Goal: Task Accomplishment & Management: Use online tool/utility

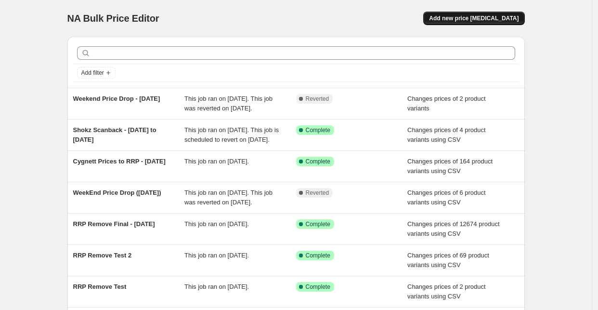
click at [501, 22] on span "Add new price [MEDICAL_DATA]" at bounding box center [474, 18] width 90 height 8
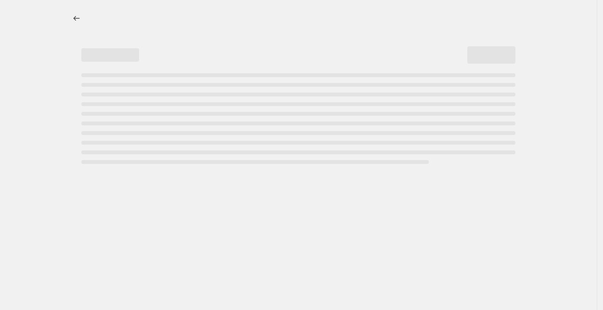
select select "percentage"
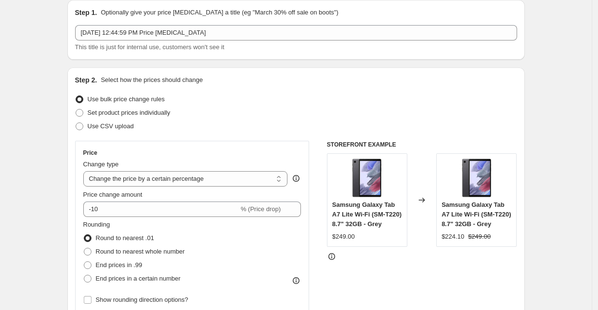
scroll to position [53, 0]
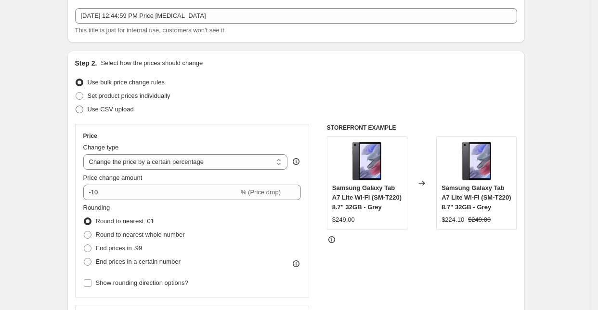
click at [108, 109] on span "Use CSV upload" at bounding box center [111, 108] width 46 height 7
click at [76, 106] on input "Use CSV upload" at bounding box center [76, 105] width 0 height 0
radio input "true"
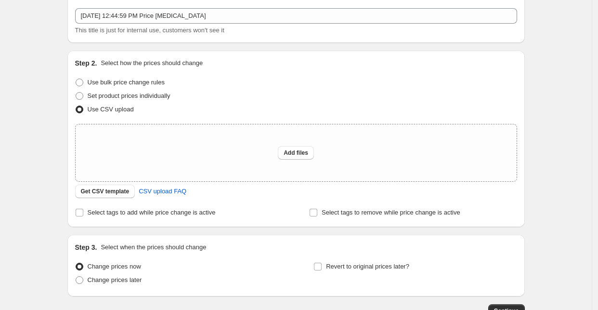
scroll to position [120, 0]
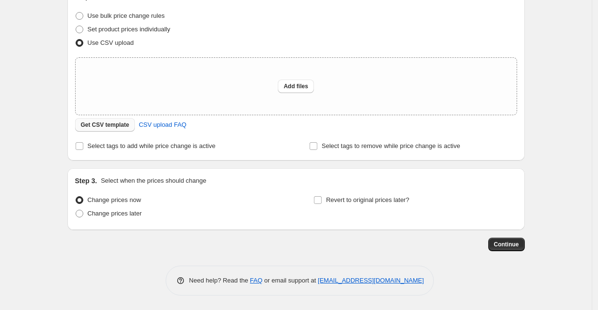
click at [105, 126] on span "Get CSV template" at bounding box center [105, 125] width 49 height 8
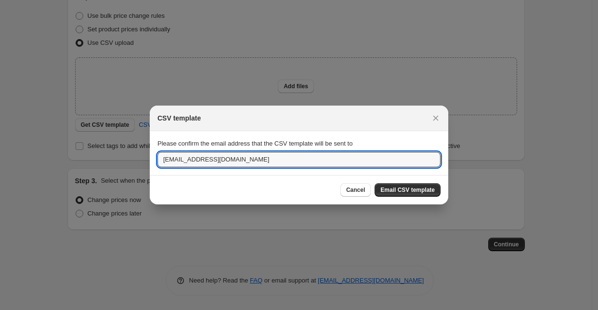
drag, startPoint x: 167, startPoint y: 151, endPoint x: 108, endPoint y: 142, distance: 59.9
click at [108, 309] on div "CSV template Please confirm the email address that the CSV template will be sen…" at bounding box center [299, 310] width 598 height 0
type input "[EMAIL_ADDRESS][DOMAIN_NAME]"
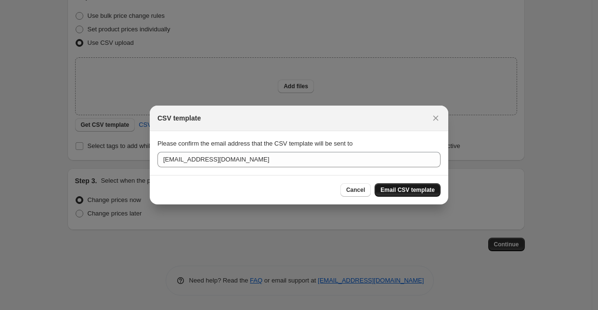
click at [404, 183] on button "Email CSV template" at bounding box center [408, 189] width 66 height 13
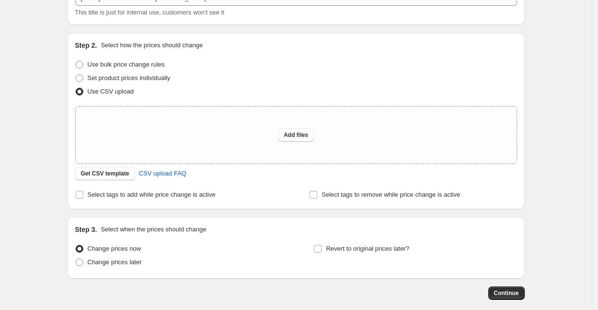
scroll to position [0, 0]
